Goal: Task Accomplishment & Management: Use online tool/utility

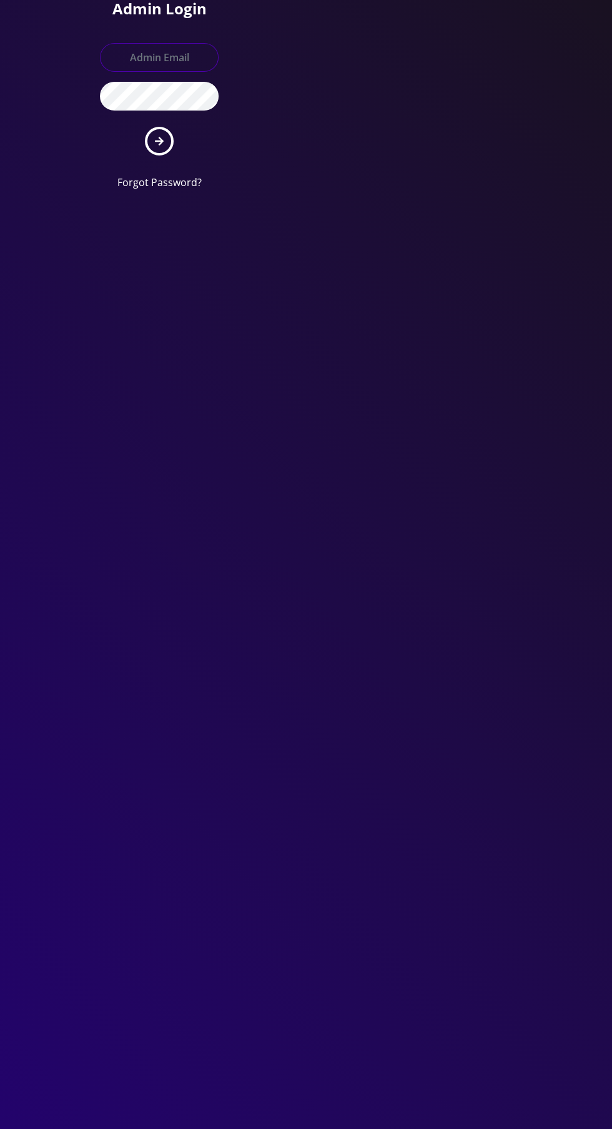
click at [156, 59] on input "text" at bounding box center [159, 57] width 119 height 29
type input "Master@britewireless.com"
click at [145, 127] on button "submit" at bounding box center [159, 141] width 29 height 29
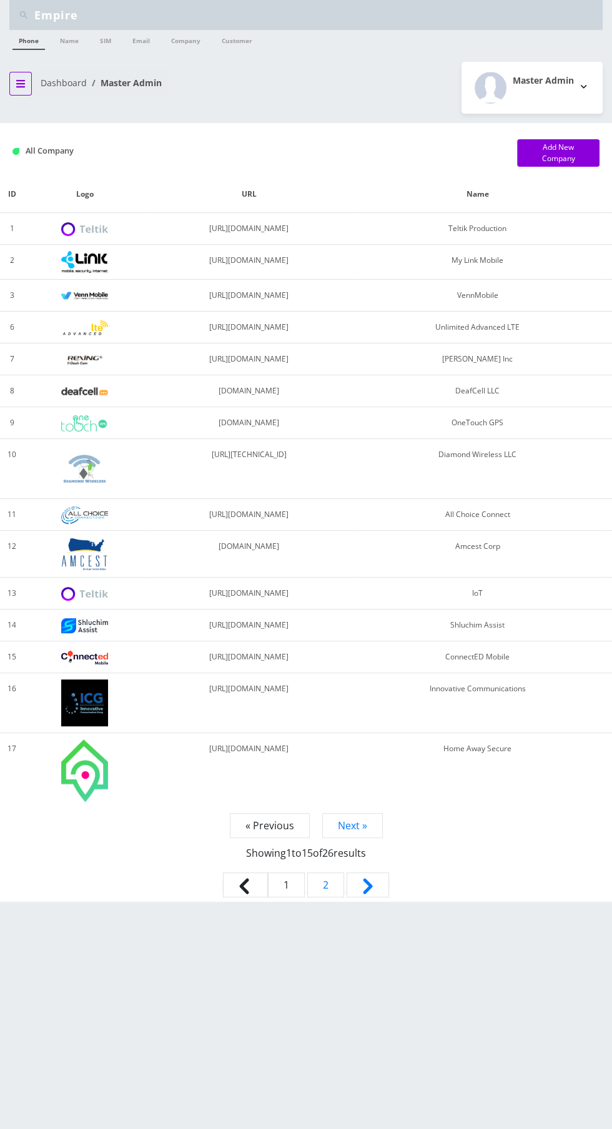
click at [20, 93] on button "breadcrumb" at bounding box center [20, 84] width 22 height 24
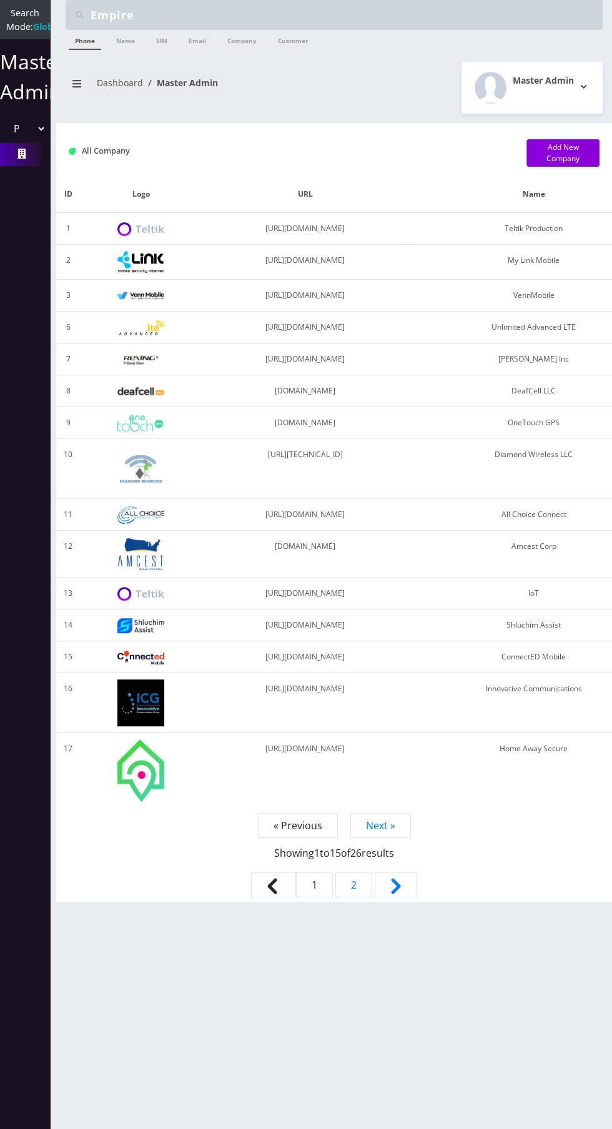
click at [14, 141] on select "Please select a Company Teltik Production My Link Mobile VennMobile Unlimited A…" at bounding box center [25, 129] width 42 height 24
select select "13"
click at [4, 130] on select "Please select a Company Teltik Production My Link Mobile VennMobile Unlimited A…" at bounding box center [25, 129] width 42 height 24
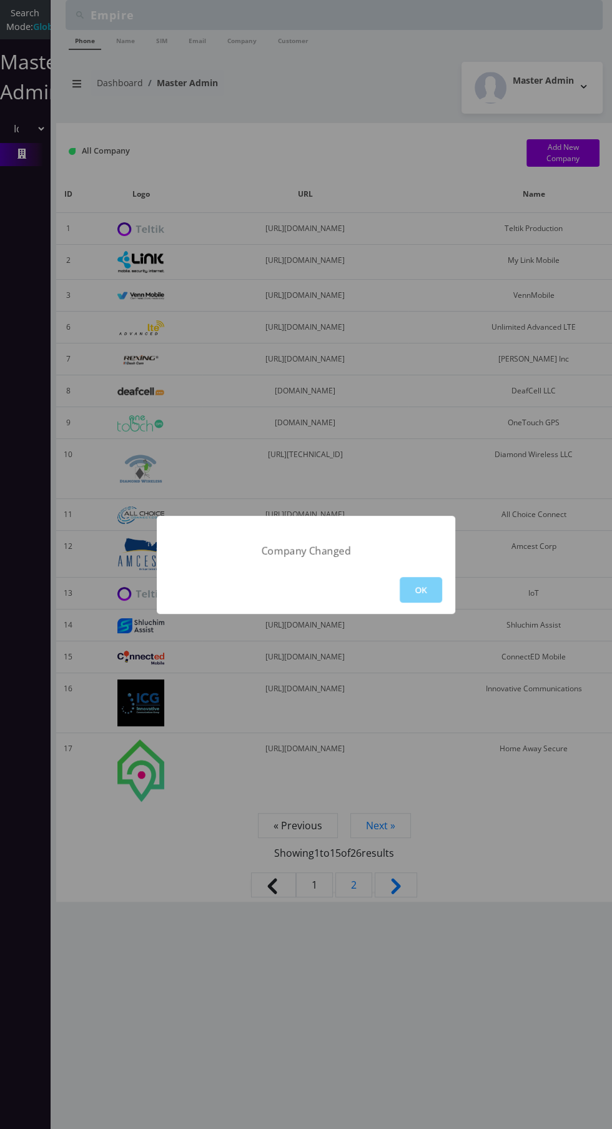
click at [420, 590] on button "OK" at bounding box center [421, 590] width 42 height 26
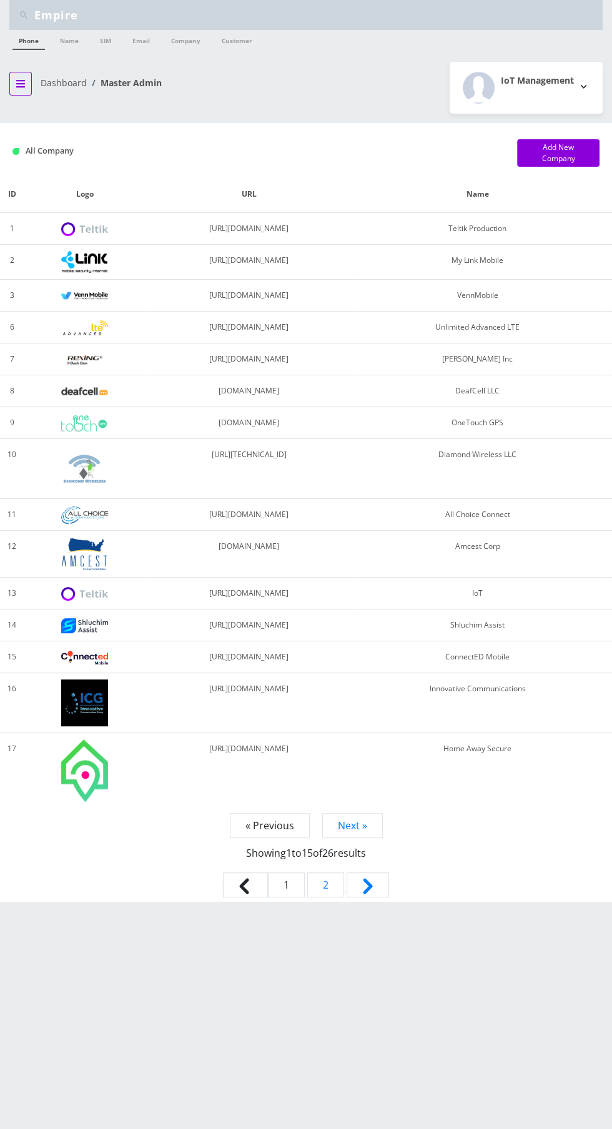
click at [16, 74] on button "breadcrumb" at bounding box center [20, 84] width 22 height 24
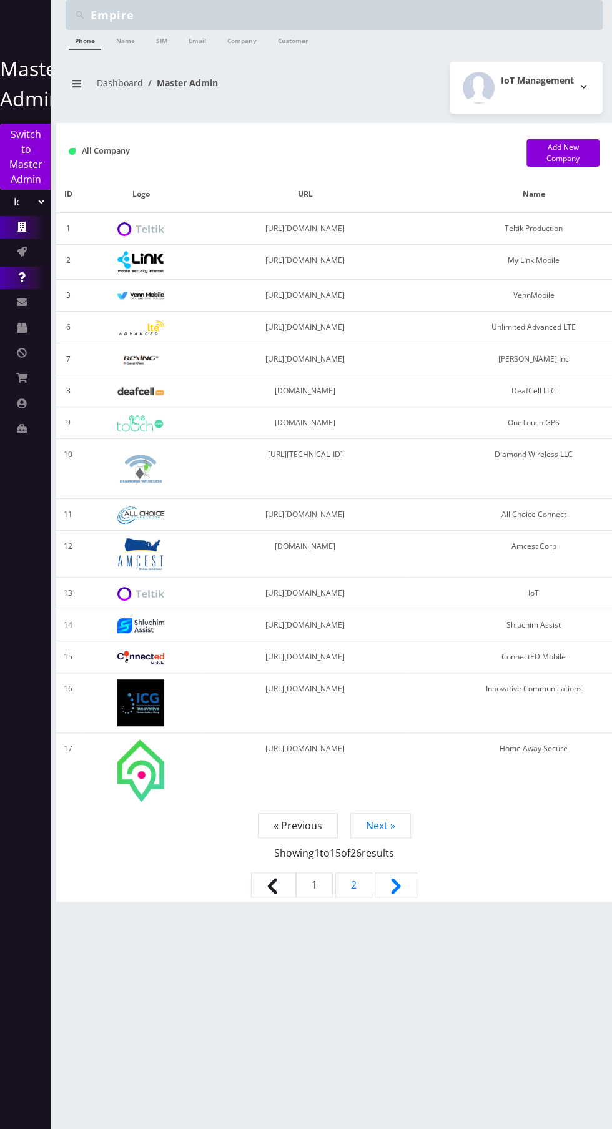
click at [20, 276] on icon at bounding box center [21, 277] width 7 height 10
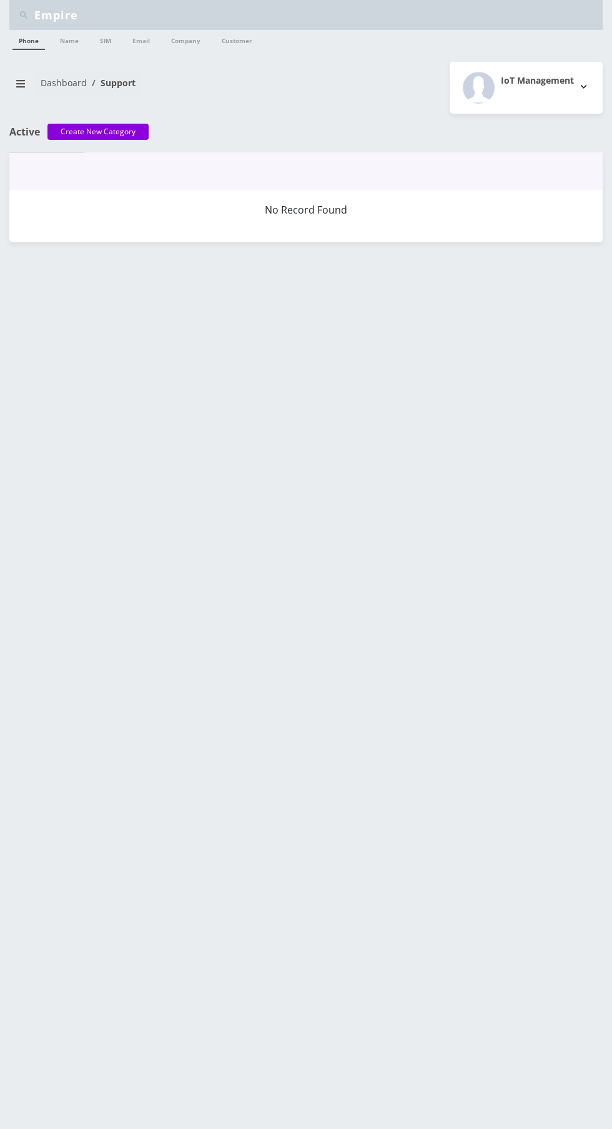
click at [10, 242] on div "Empire Phone Name SIM Email Company Customer Dashboard Support IoT Management" at bounding box center [306, 564] width 612 height 1129
click at [20, 82] on icon "breadcrumb" at bounding box center [20, 83] width 9 height 7
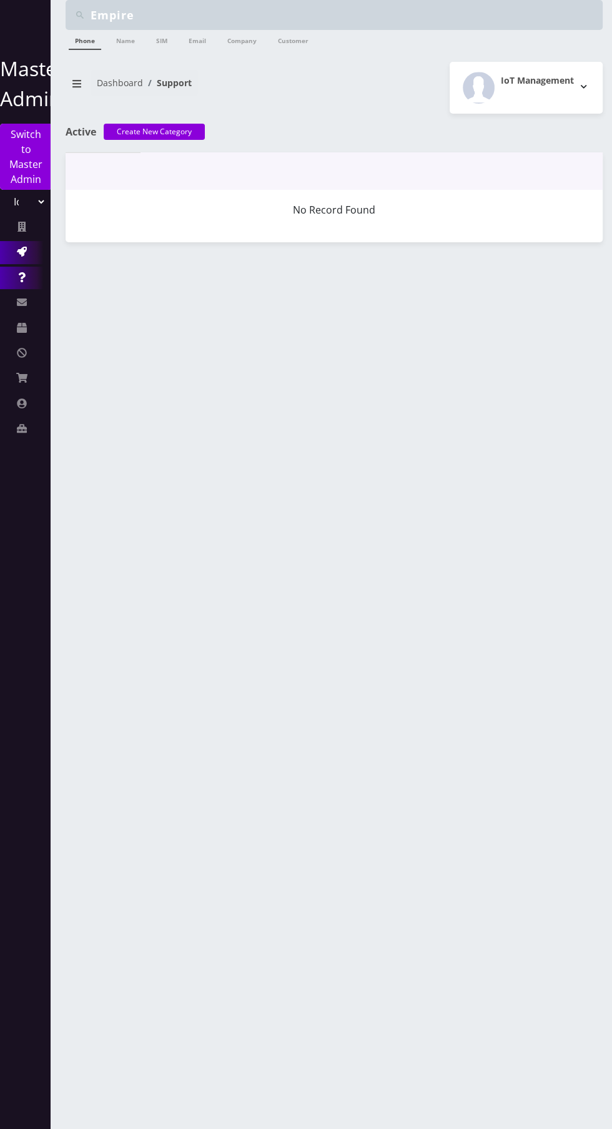
click at [20, 252] on icon at bounding box center [22, 252] width 10 height 10
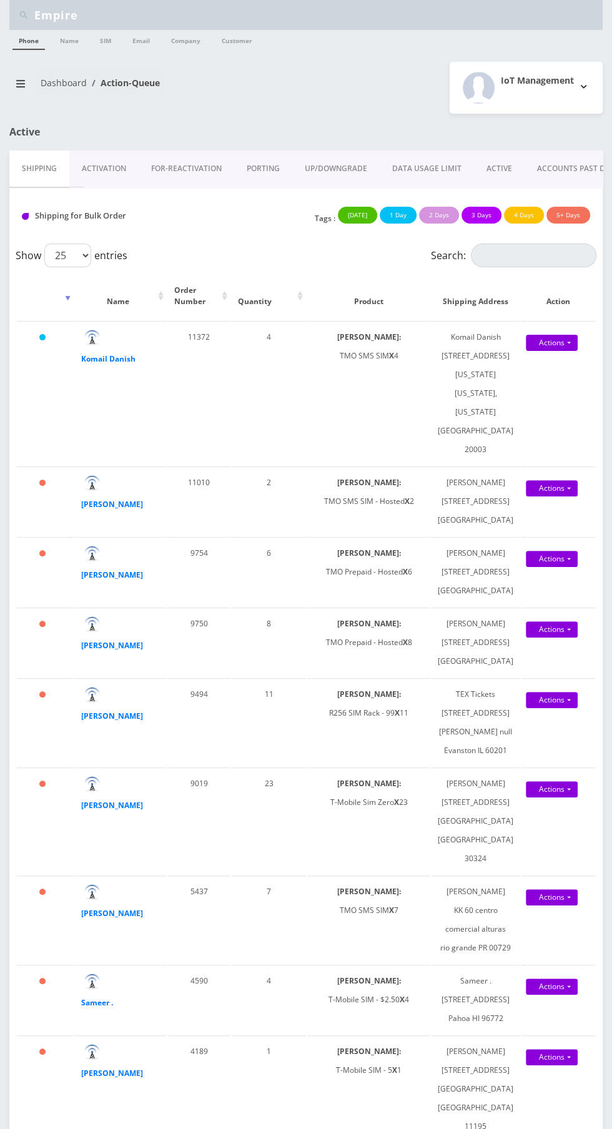
click at [95, 168] on link "Activation" at bounding box center [103, 169] width 69 height 36
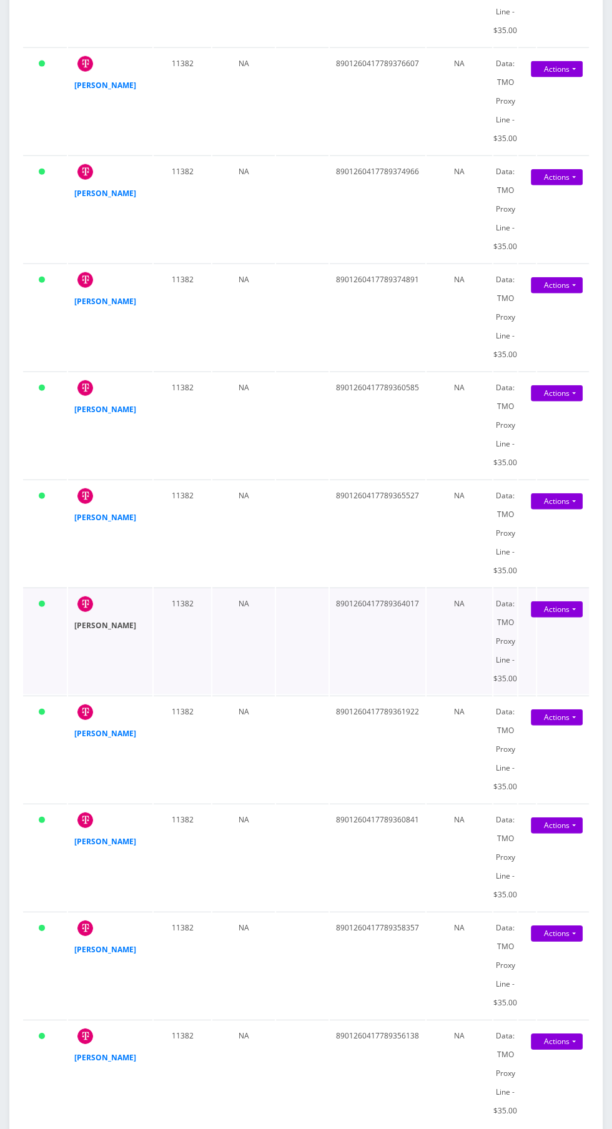
scroll to position [1918, 0]
